Goal: Transaction & Acquisition: Obtain resource

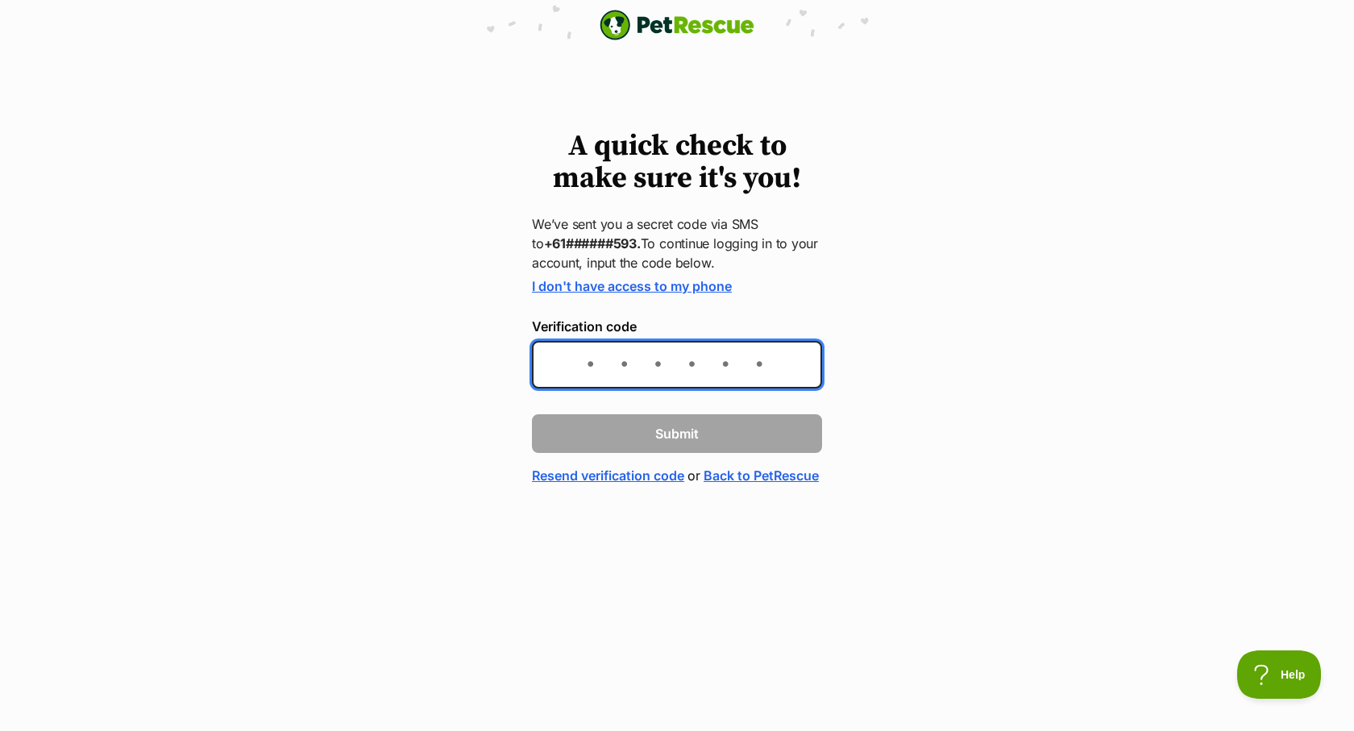
click at [706, 364] on input "Verification code" at bounding box center [677, 365] width 290 height 48
type input "148816"
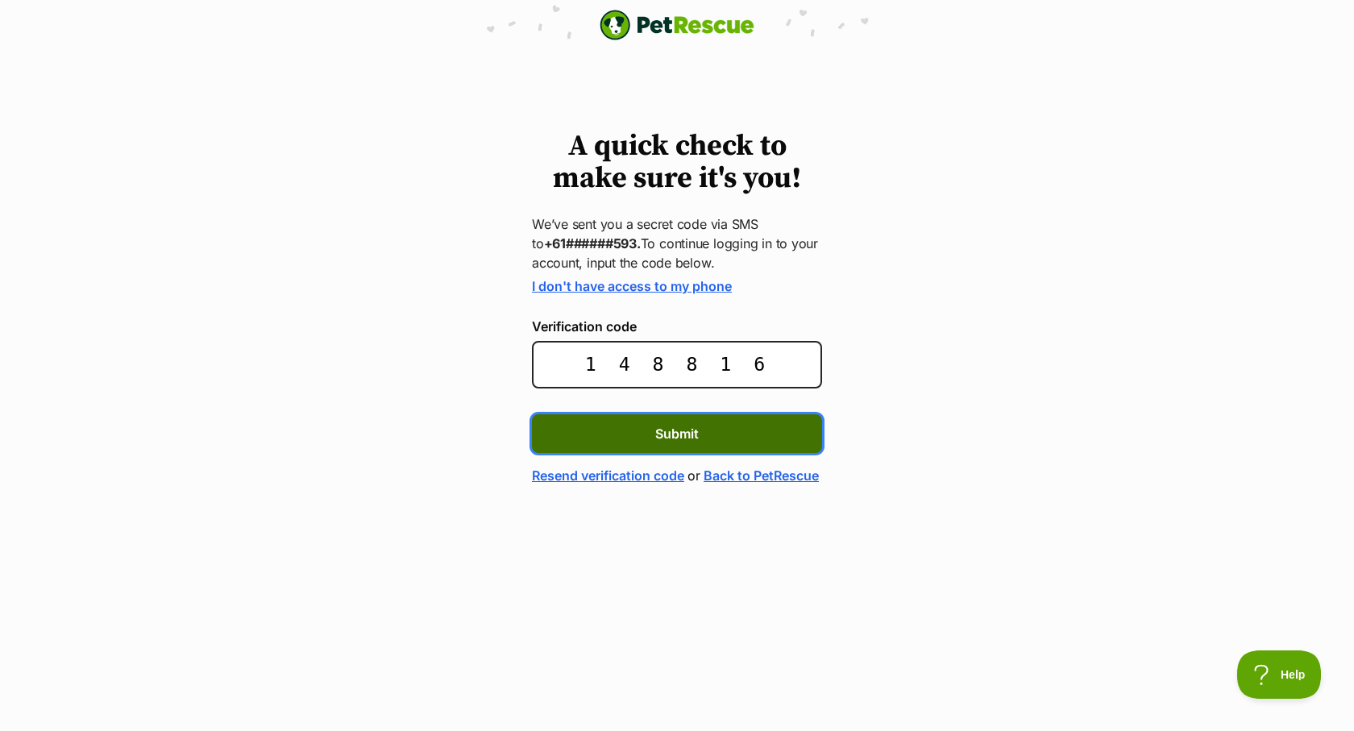
click at [708, 427] on button "Submit" at bounding box center [677, 433] width 290 height 39
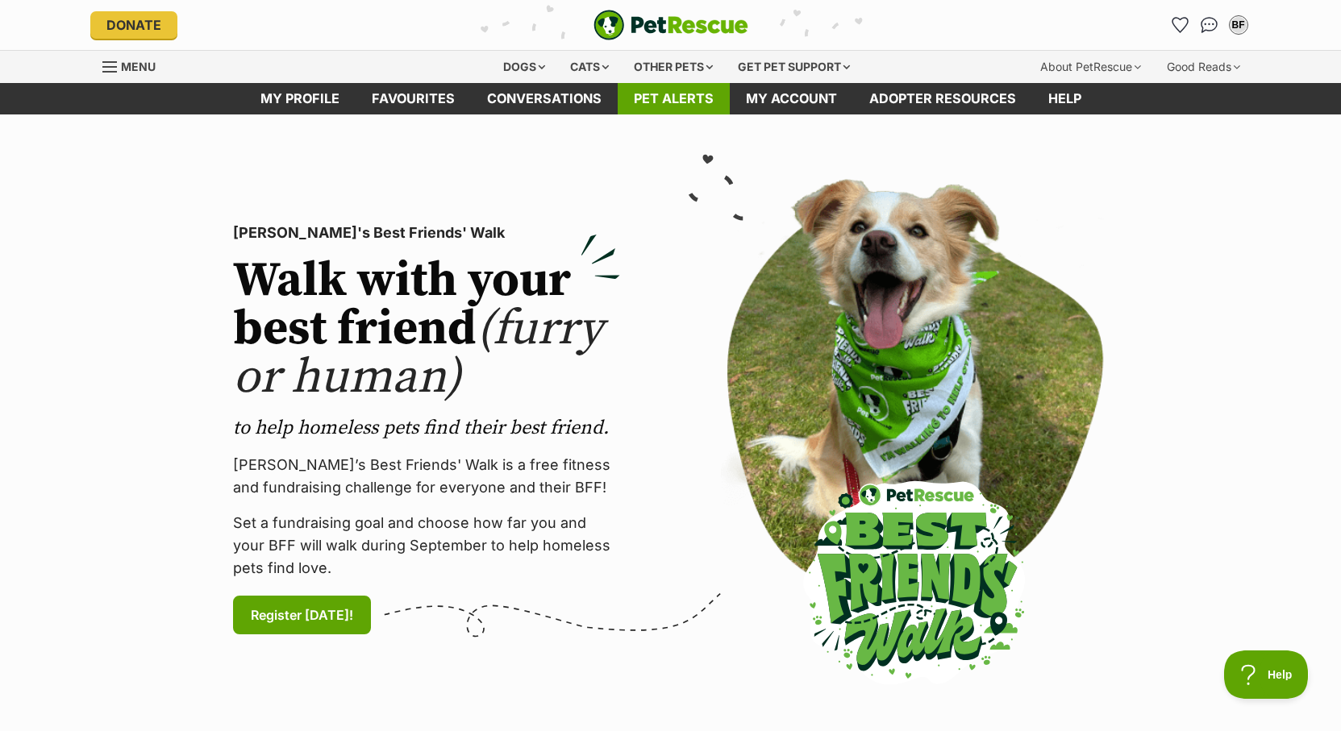
click at [659, 98] on link "Pet alerts" at bounding box center [673, 98] width 112 height 31
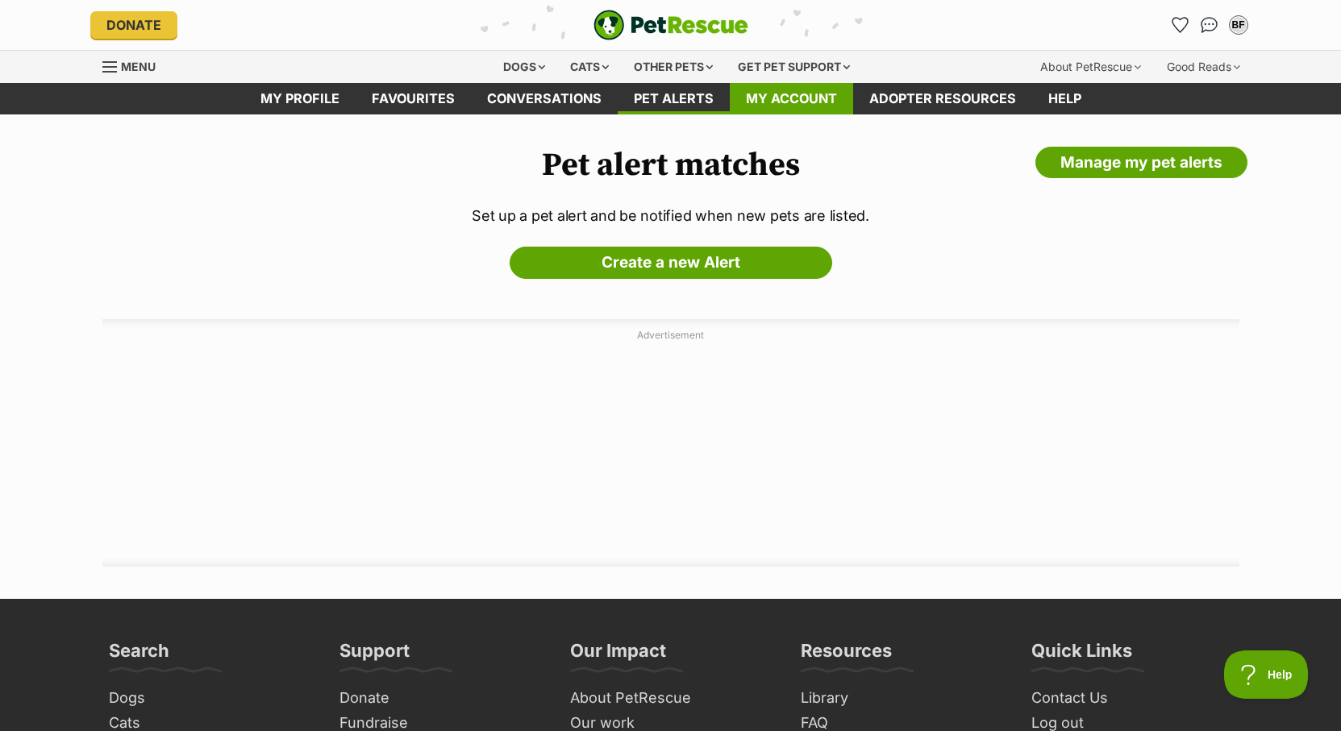
click at [799, 95] on link "My account" at bounding box center [791, 98] width 123 height 31
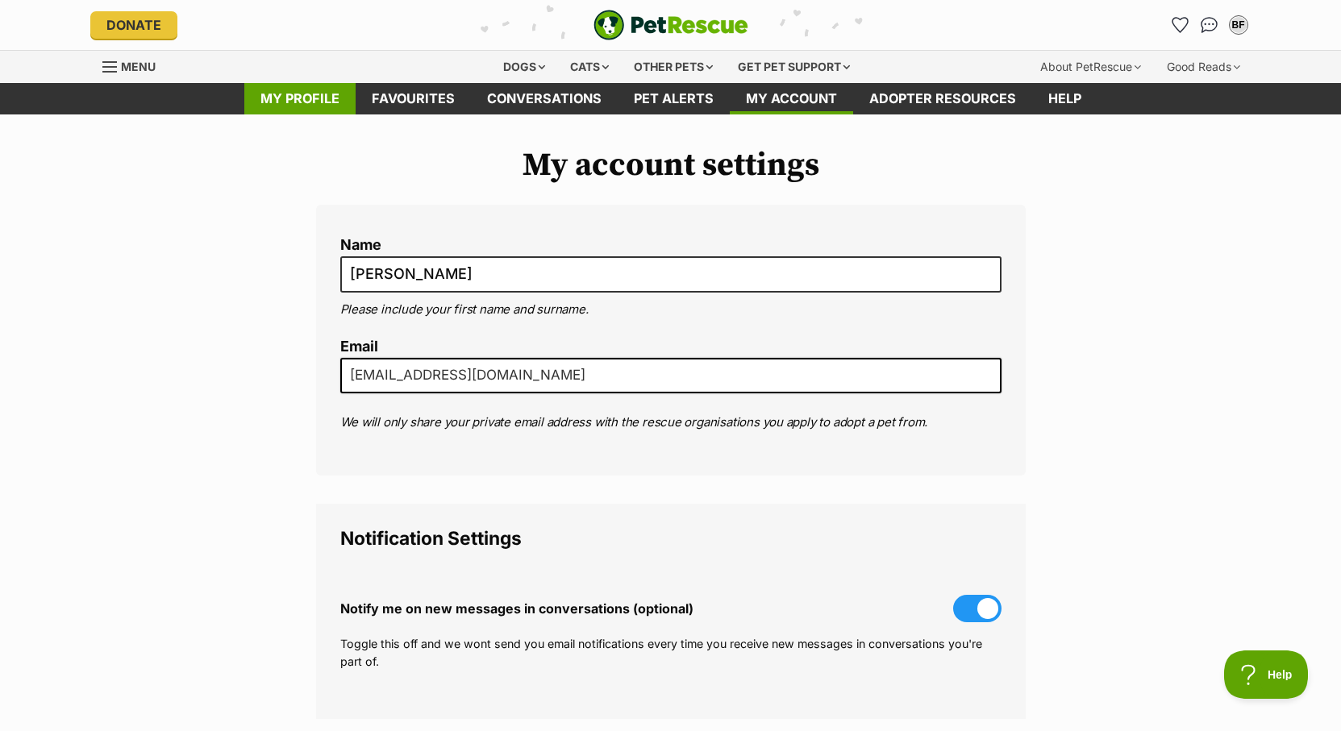
click at [281, 103] on link "My profile" at bounding box center [299, 98] width 111 height 31
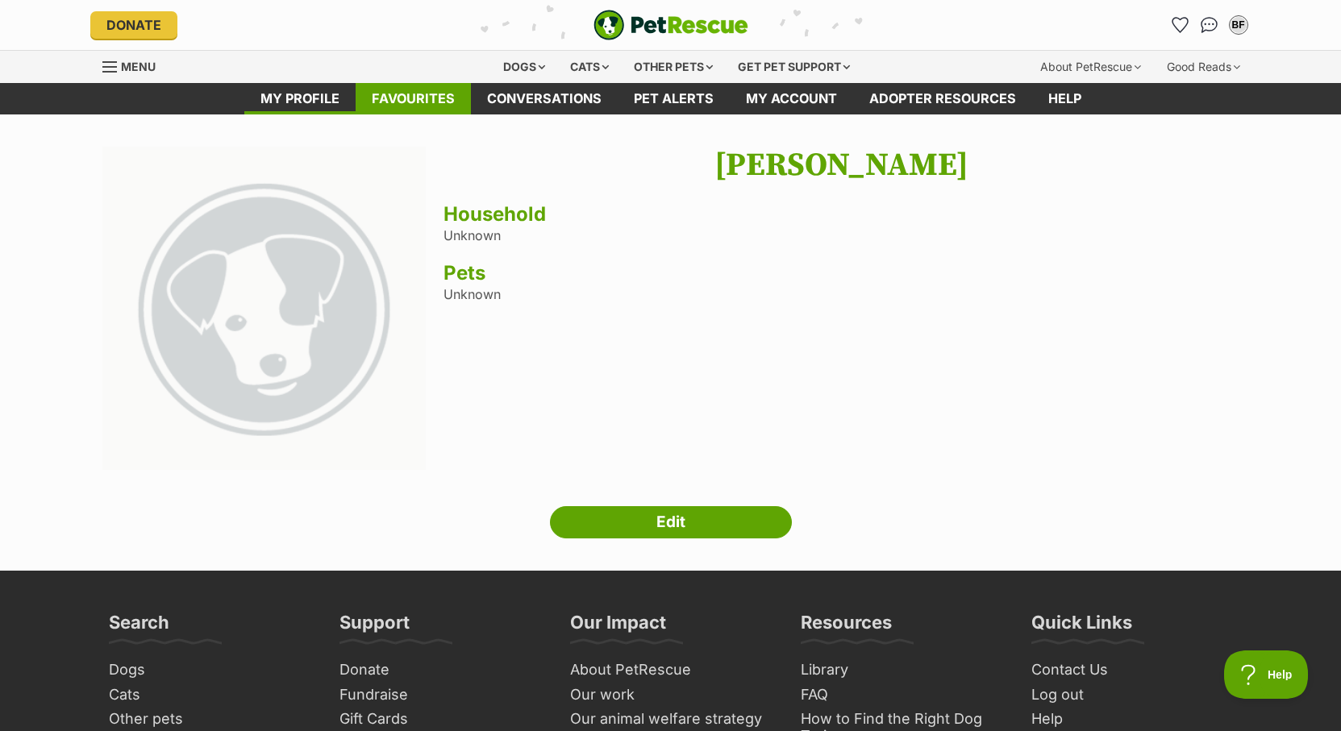
click at [409, 97] on link "Favourites" at bounding box center [412, 98] width 115 height 31
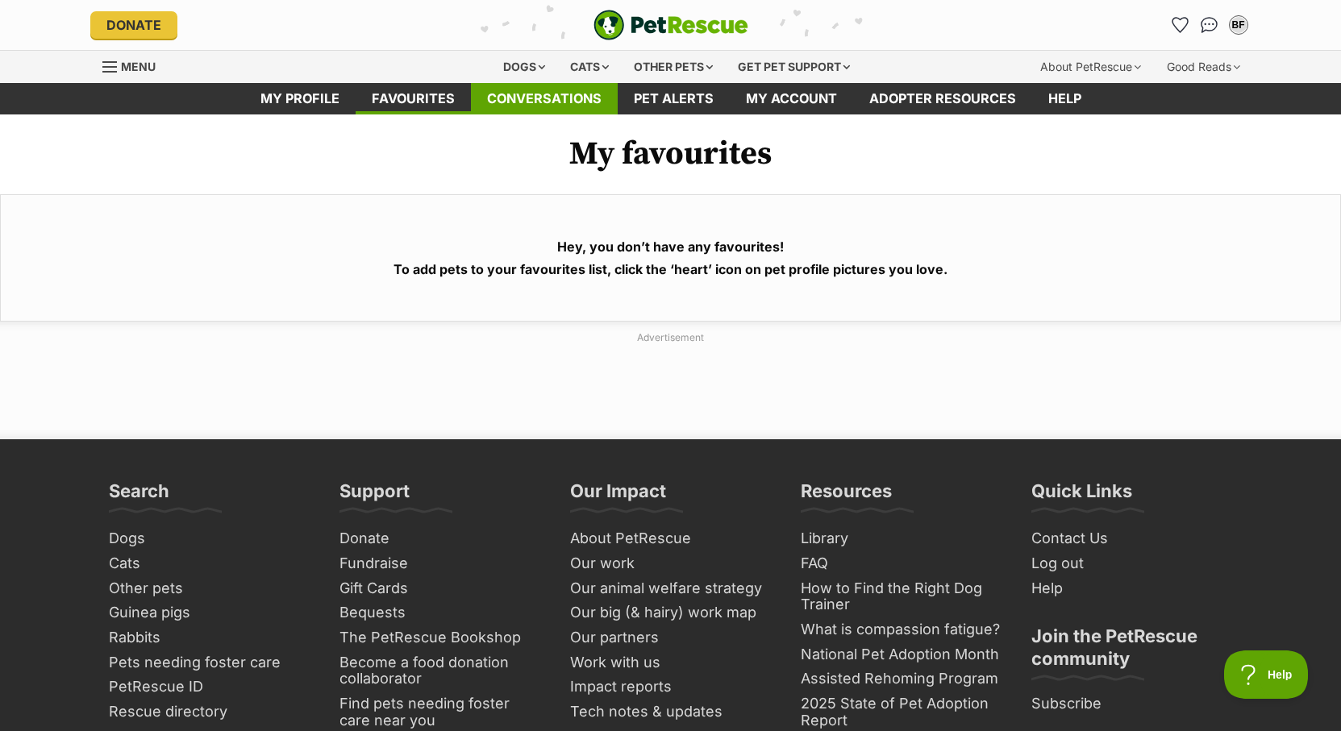
click at [516, 94] on link "Conversations" at bounding box center [544, 98] width 147 height 31
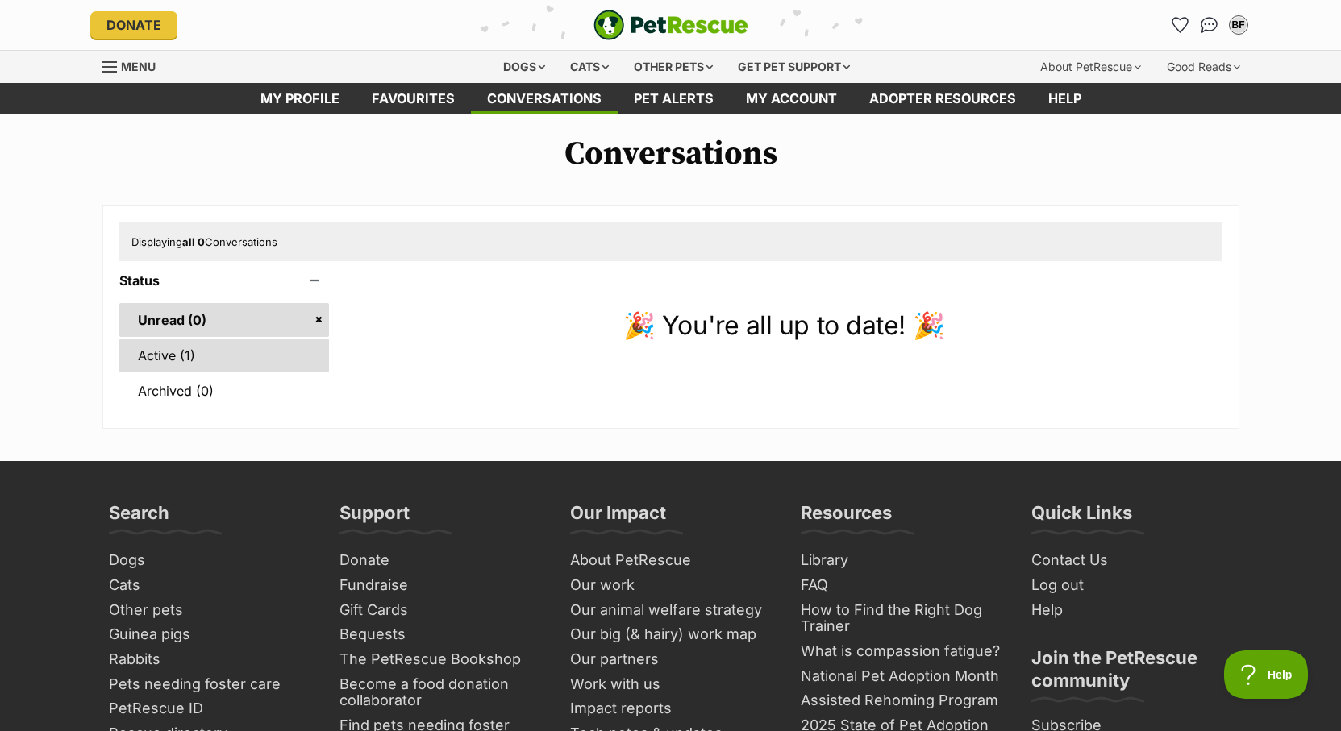
click at [237, 343] on link "Active (1)" at bounding box center [224, 356] width 210 height 34
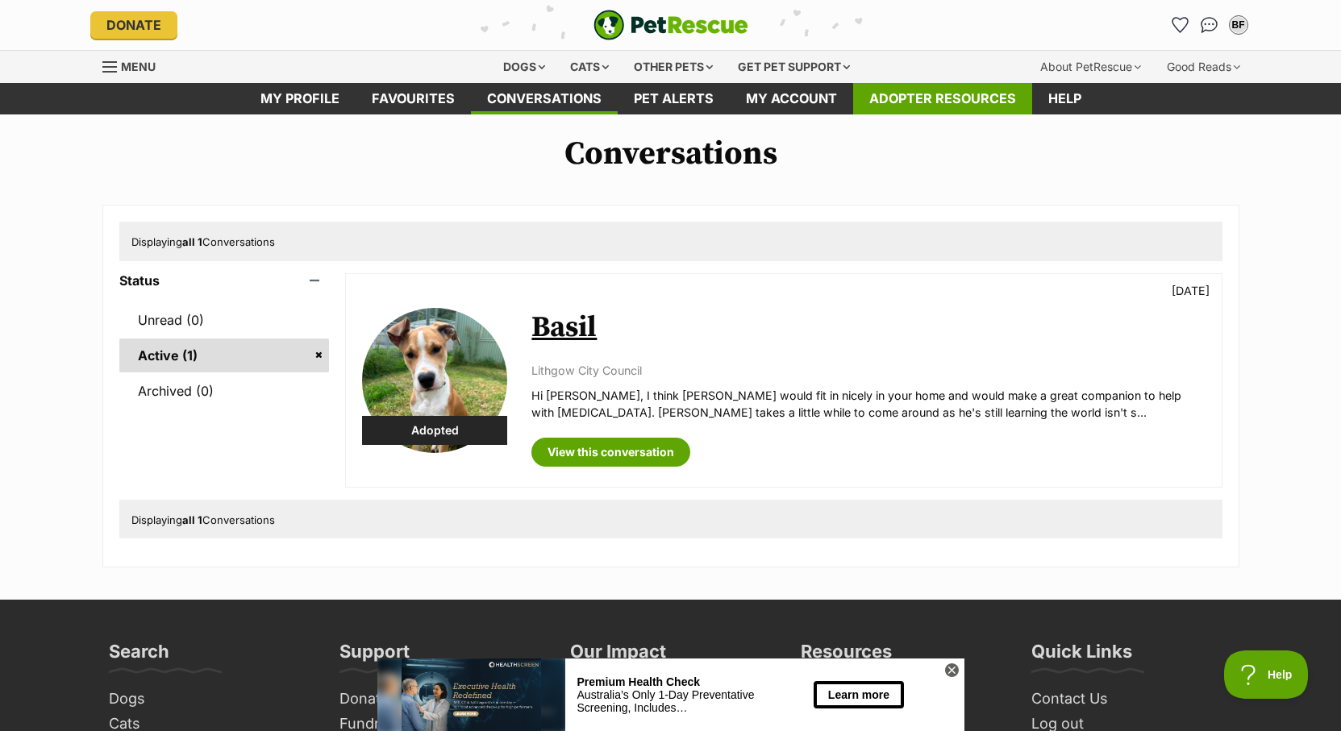
click at [888, 93] on link "Adopter resources" at bounding box center [942, 98] width 179 height 31
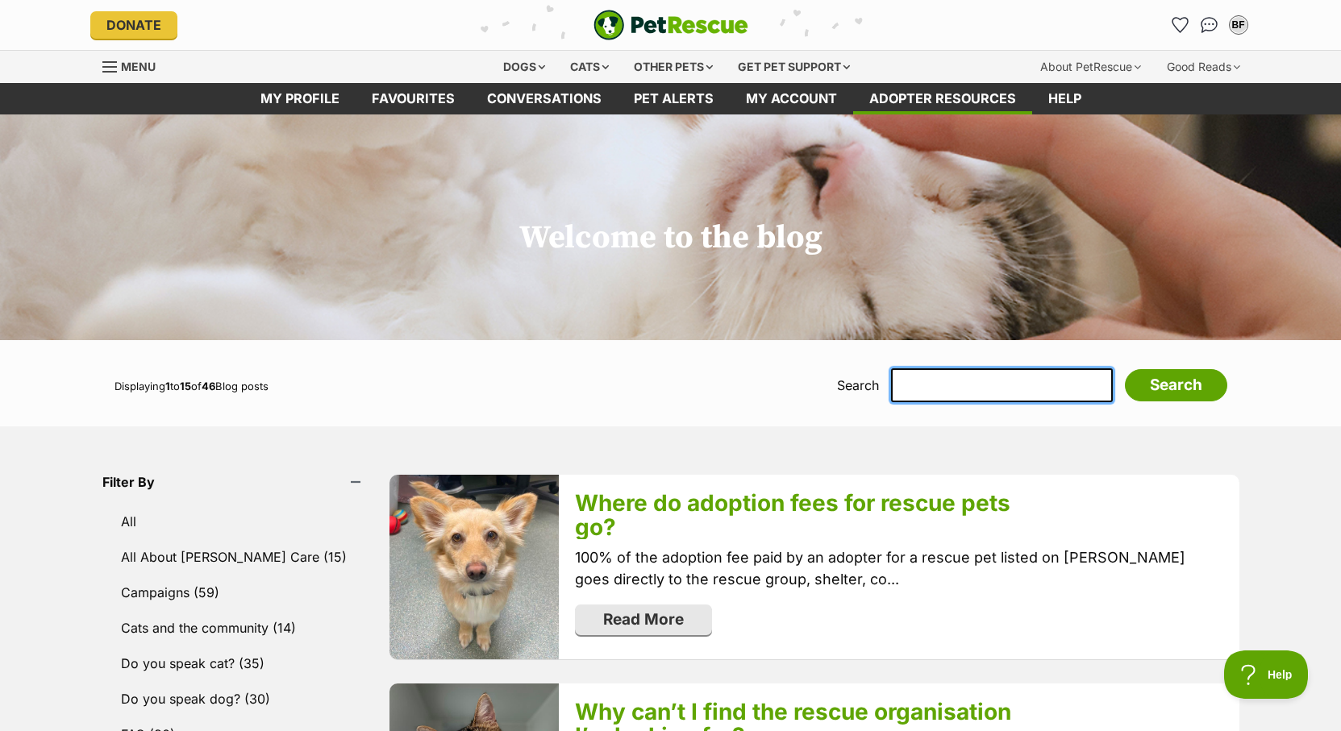
click at [930, 377] on input "text" at bounding box center [1002, 385] width 222 height 34
type input "Nicks"
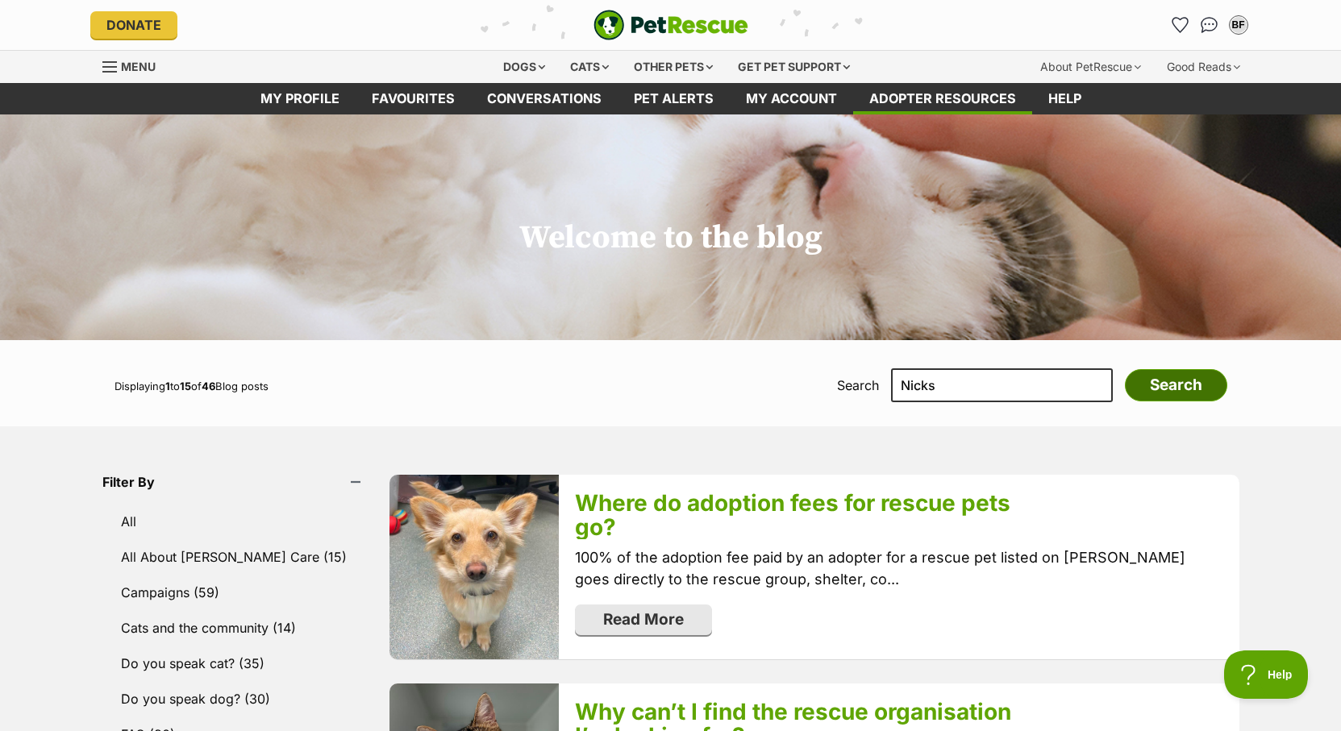
click at [1140, 389] on input "Search" at bounding box center [1175, 385] width 102 height 32
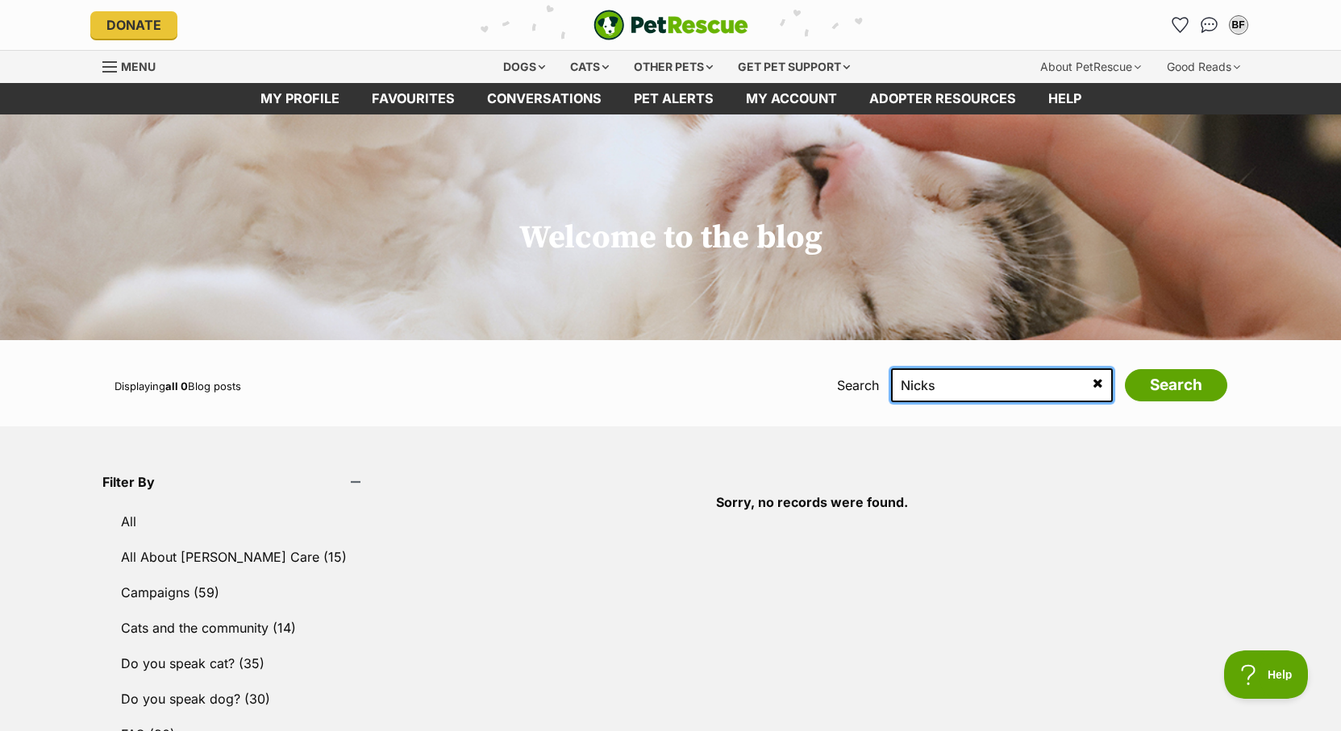
click at [1021, 387] on input "Nicks" at bounding box center [1002, 385] width 222 height 34
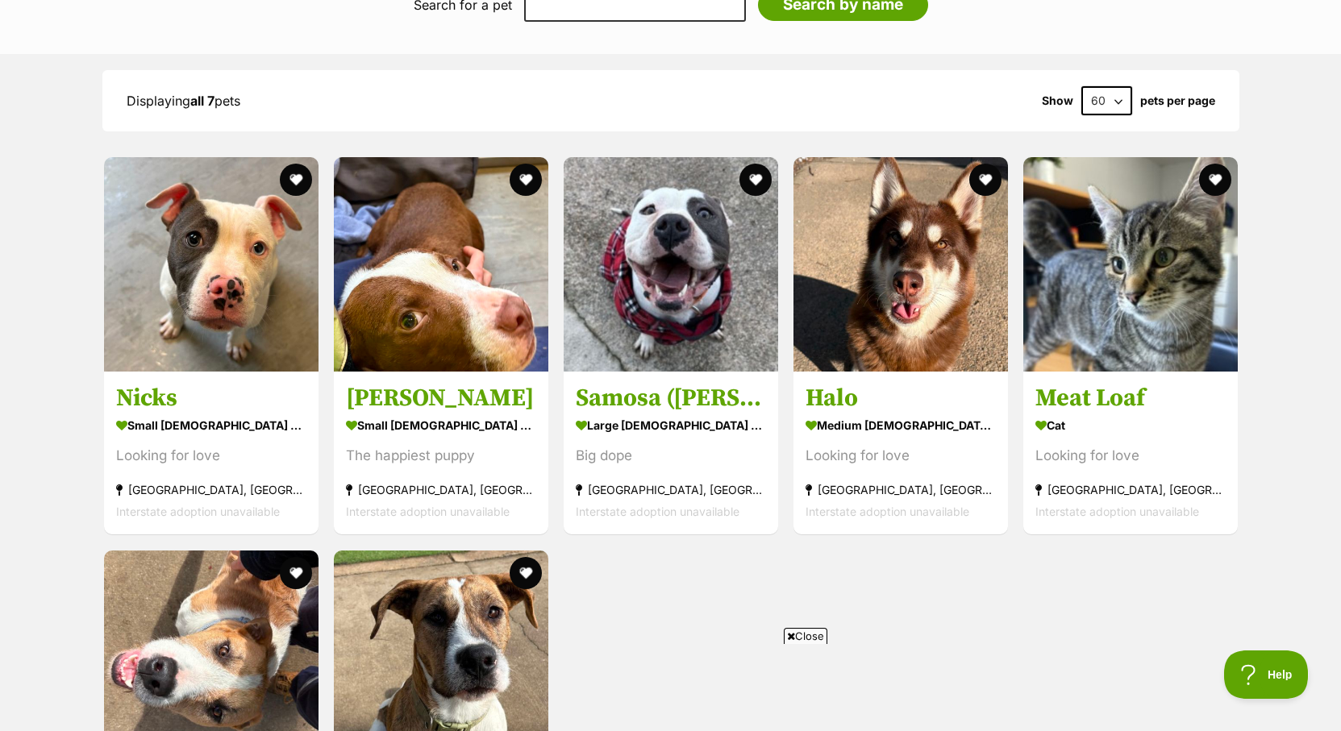
scroll to position [1209, 0]
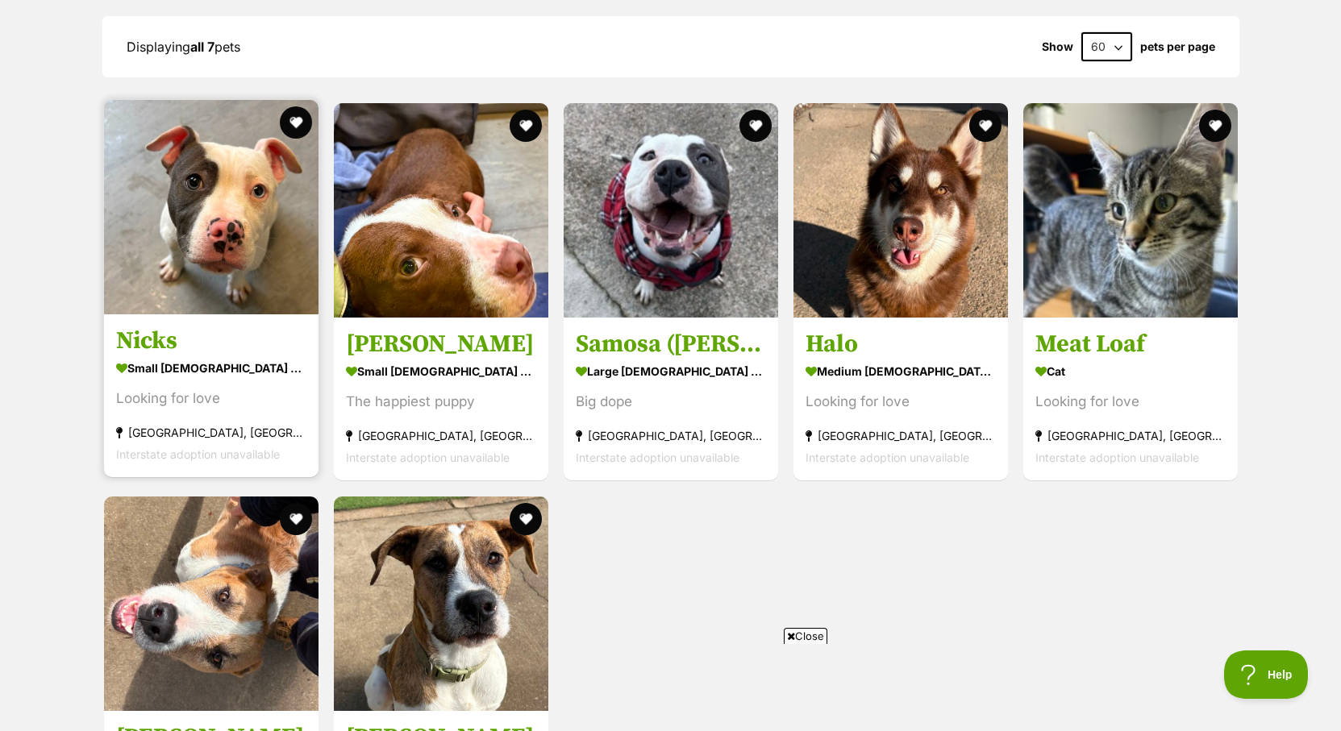
click at [204, 326] on h3 "Nicks" at bounding box center [211, 341] width 190 height 31
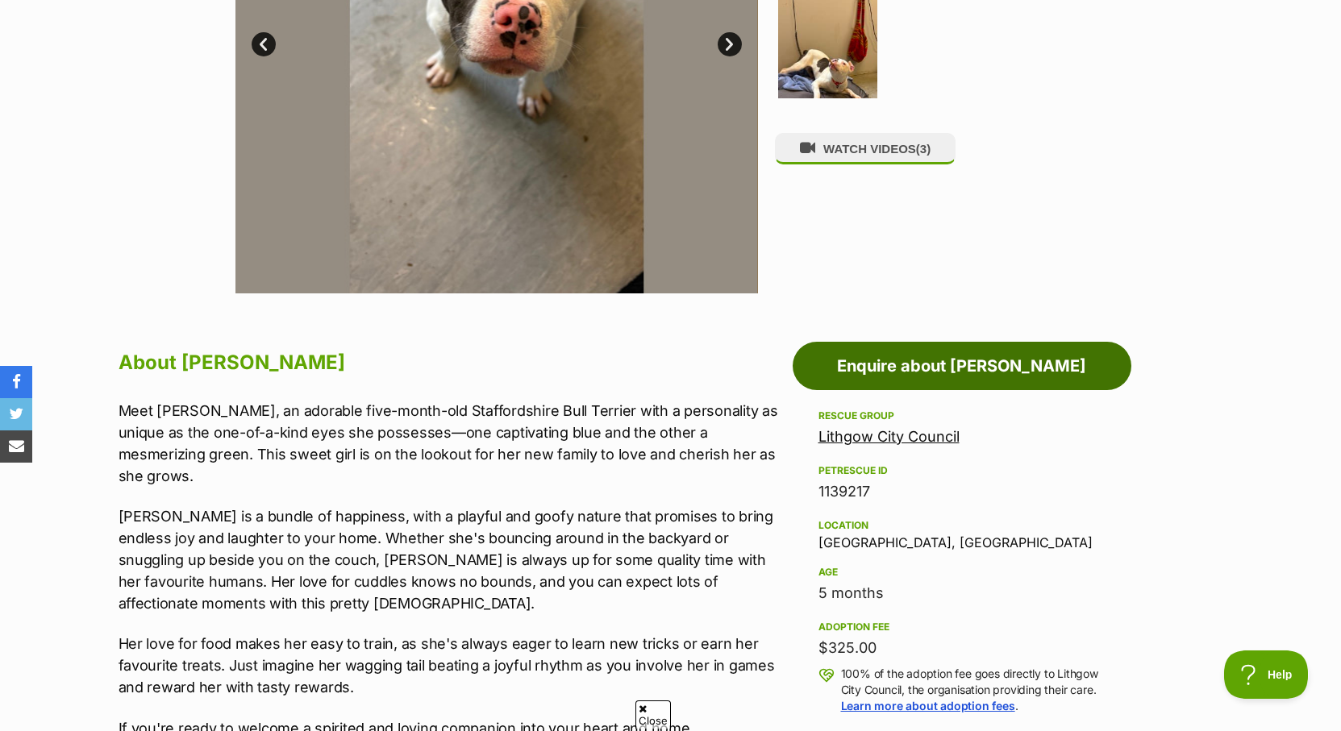
click at [887, 380] on link "Enquire about [PERSON_NAME]" at bounding box center [961, 366] width 339 height 48
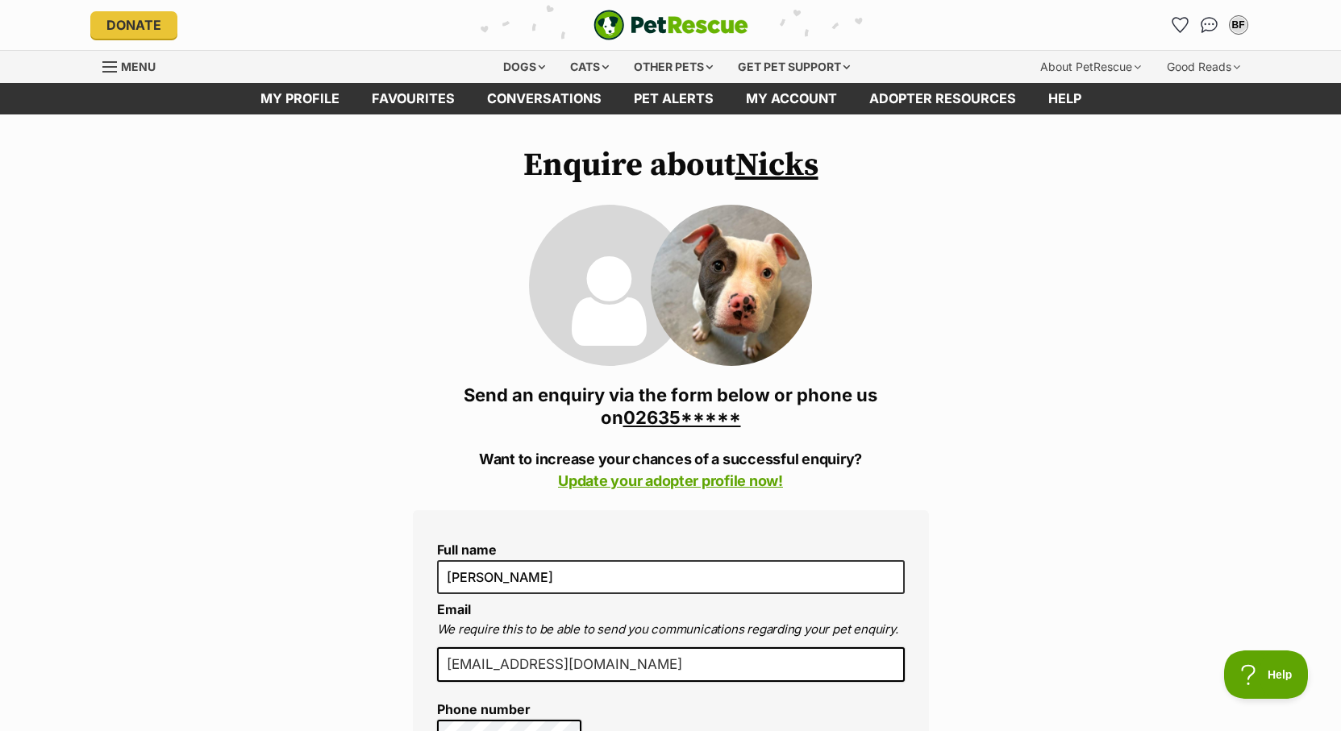
click at [681, 414] on link "02635*****" at bounding box center [682, 417] width 118 height 21
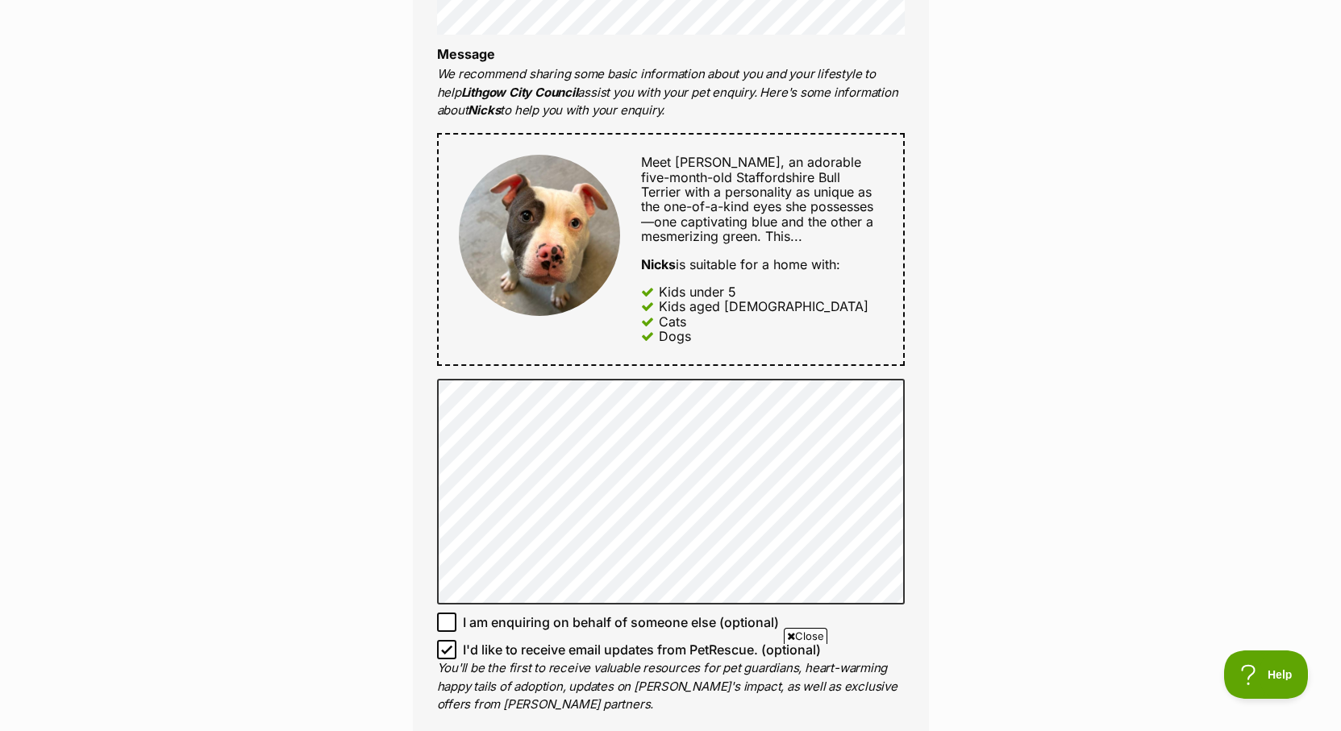
scroll to position [887, 0]
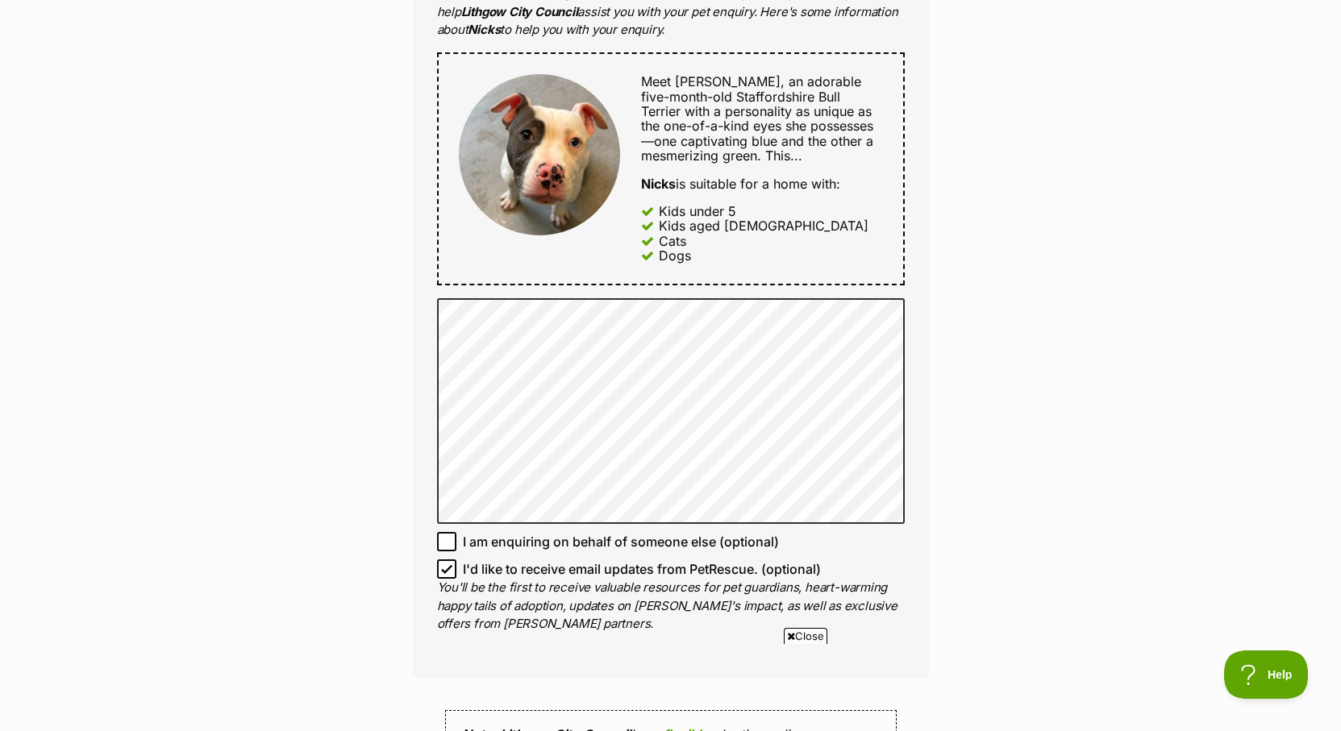
click at [806, 636] on span "Close" at bounding box center [806, 636] width 44 height 16
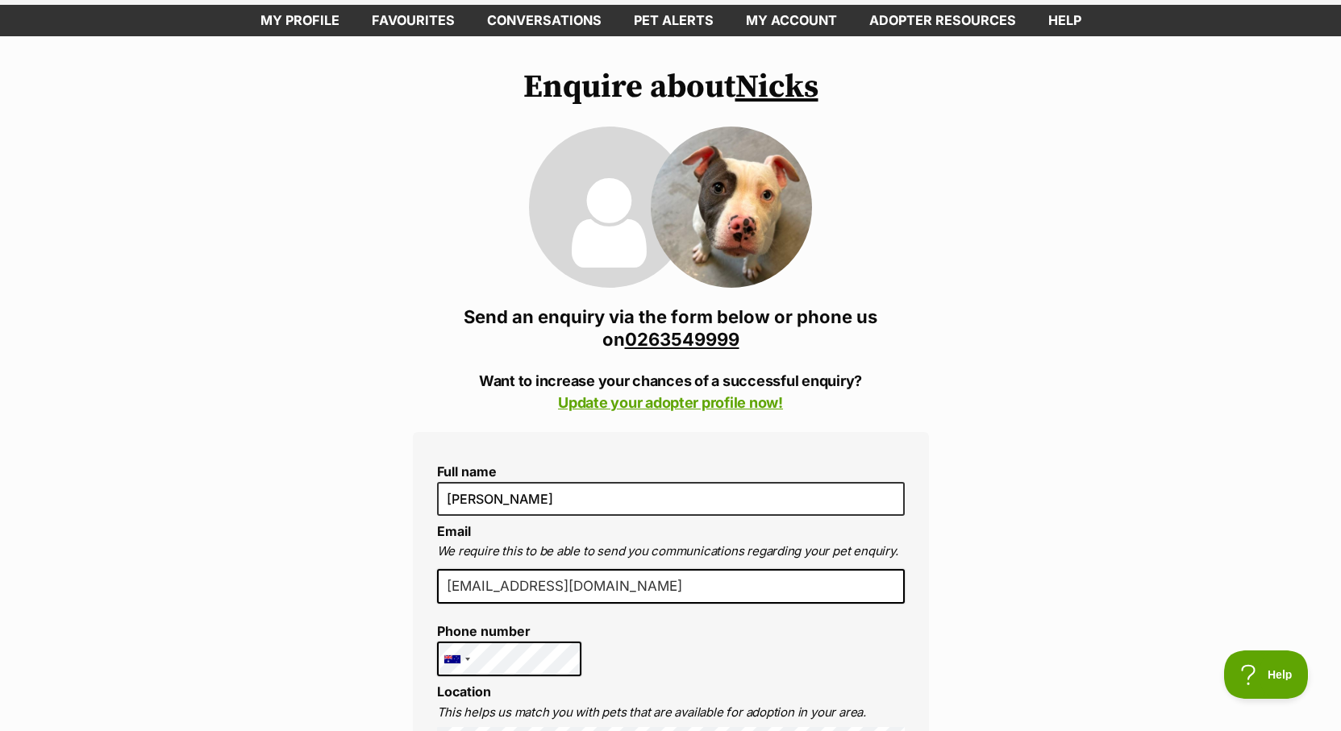
scroll to position [0, 0]
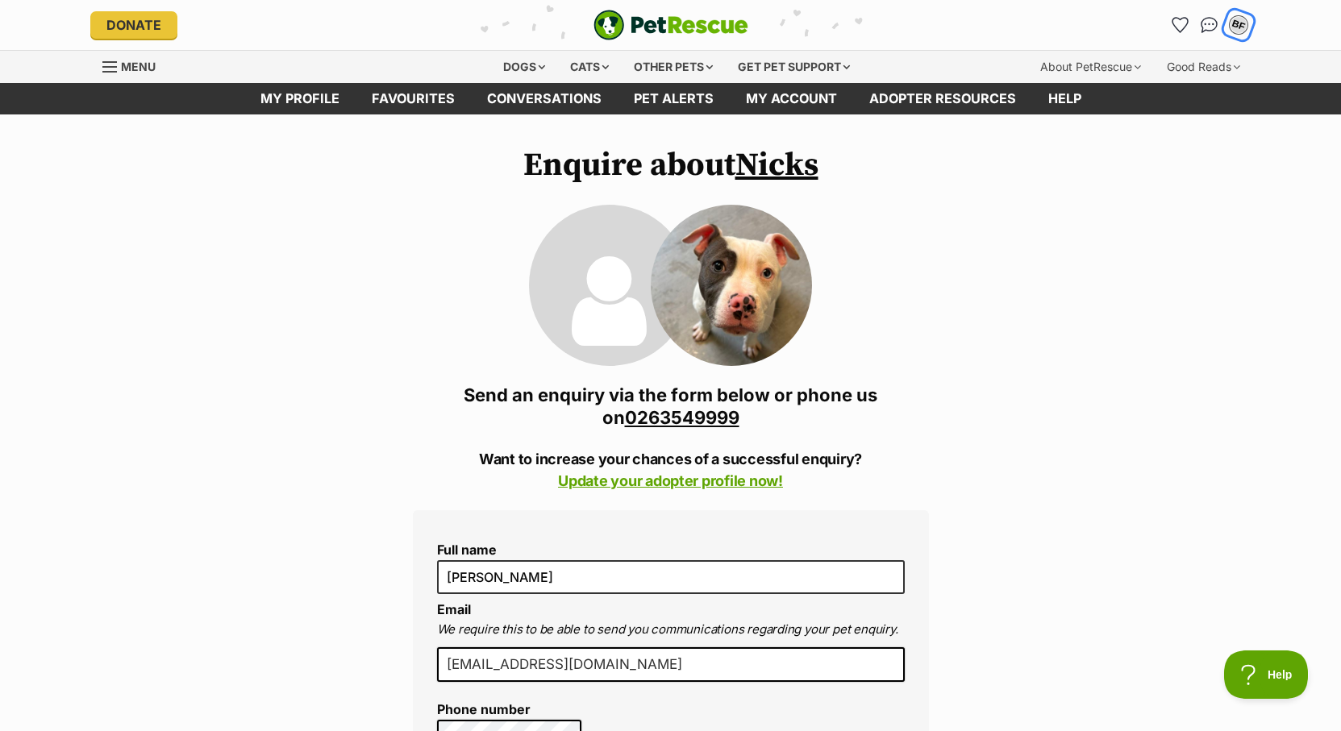
click at [1242, 17] on div "BF" at bounding box center [1237, 25] width 25 height 25
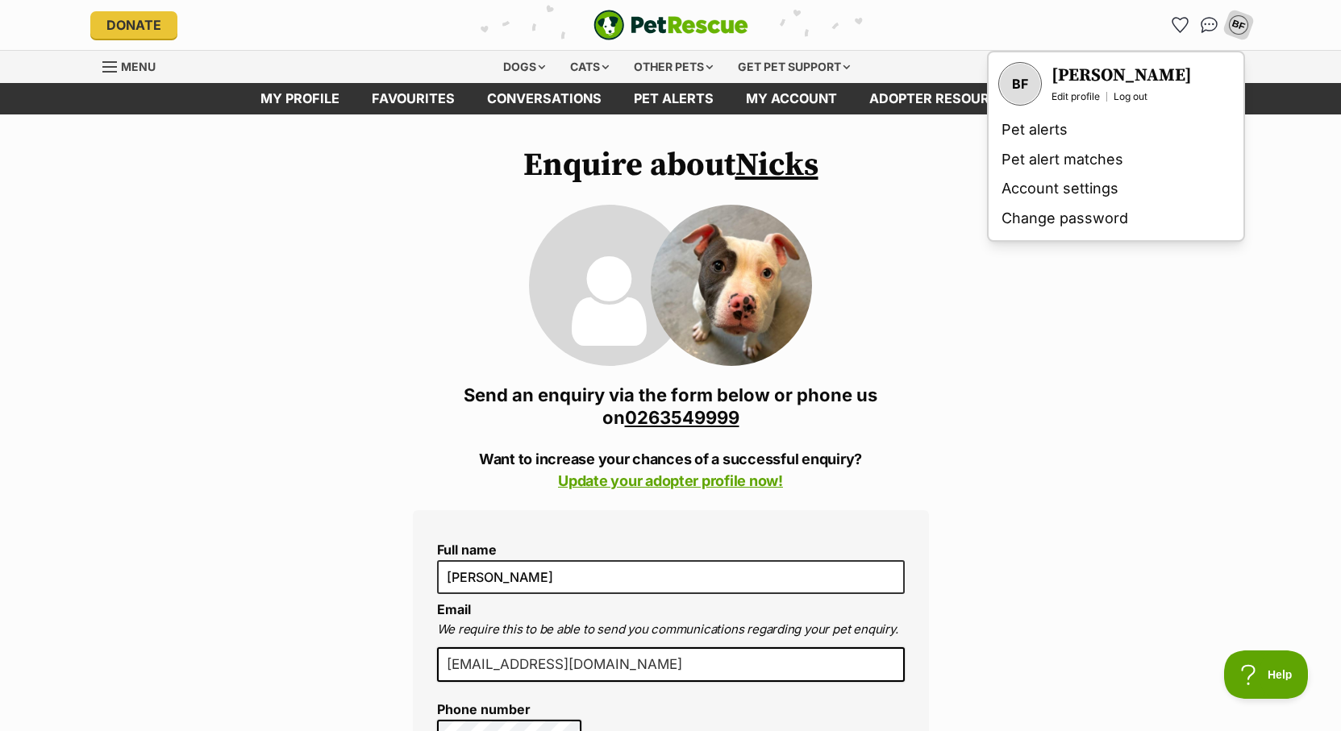
click at [1137, 89] on div "[PERSON_NAME] Edit profile Log out" at bounding box center [1121, 83] width 140 height 39
click at [1137, 93] on link "Log out" at bounding box center [1130, 96] width 34 height 13
